Goal: Task Accomplishment & Management: Use online tool/utility

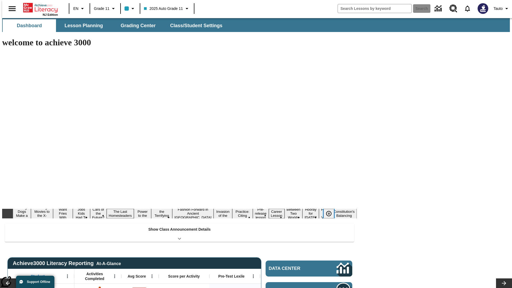
click at [331, 210] on icon "Pause" at bounding box center [329, 213] width 6 height 6
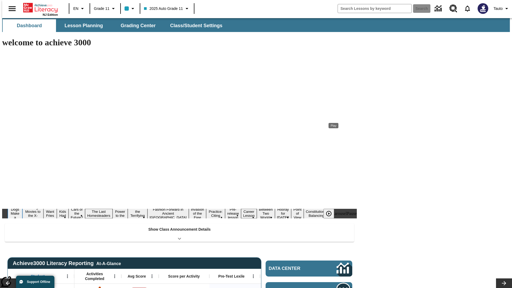
click at [22, 203] on button "Diving Dogs Make a Splash" at bounding box center [15, 213] width 15 height 21
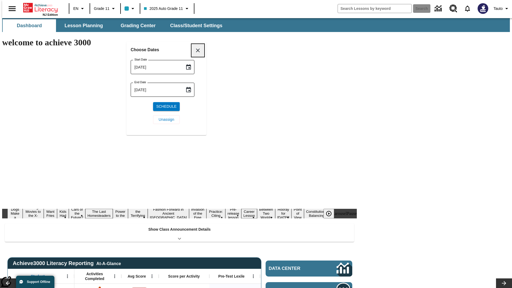
scroll to position [62, 0]
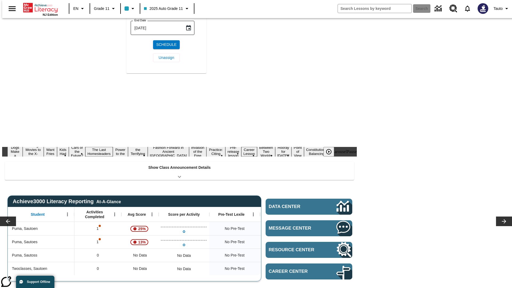
click at [190, 8] on icon "Choose date, selected date is Aug 18, 2025" at bounding box center [188, 4] width 5 height 5
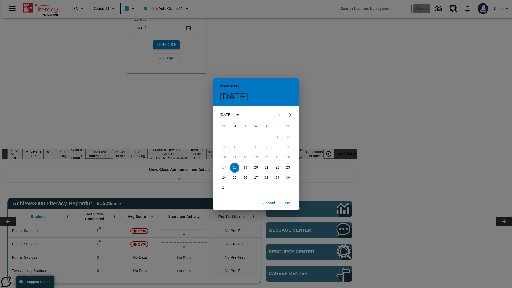
scroll to position [0, 0]
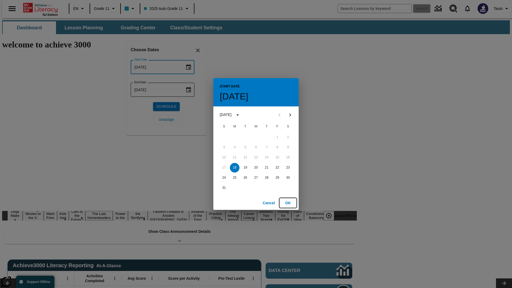
click at [288, 203] on button "OK" at bounding box center [287, 203] width 17 height 10
